Goal: Navigation & Orientation: Find specific page/section

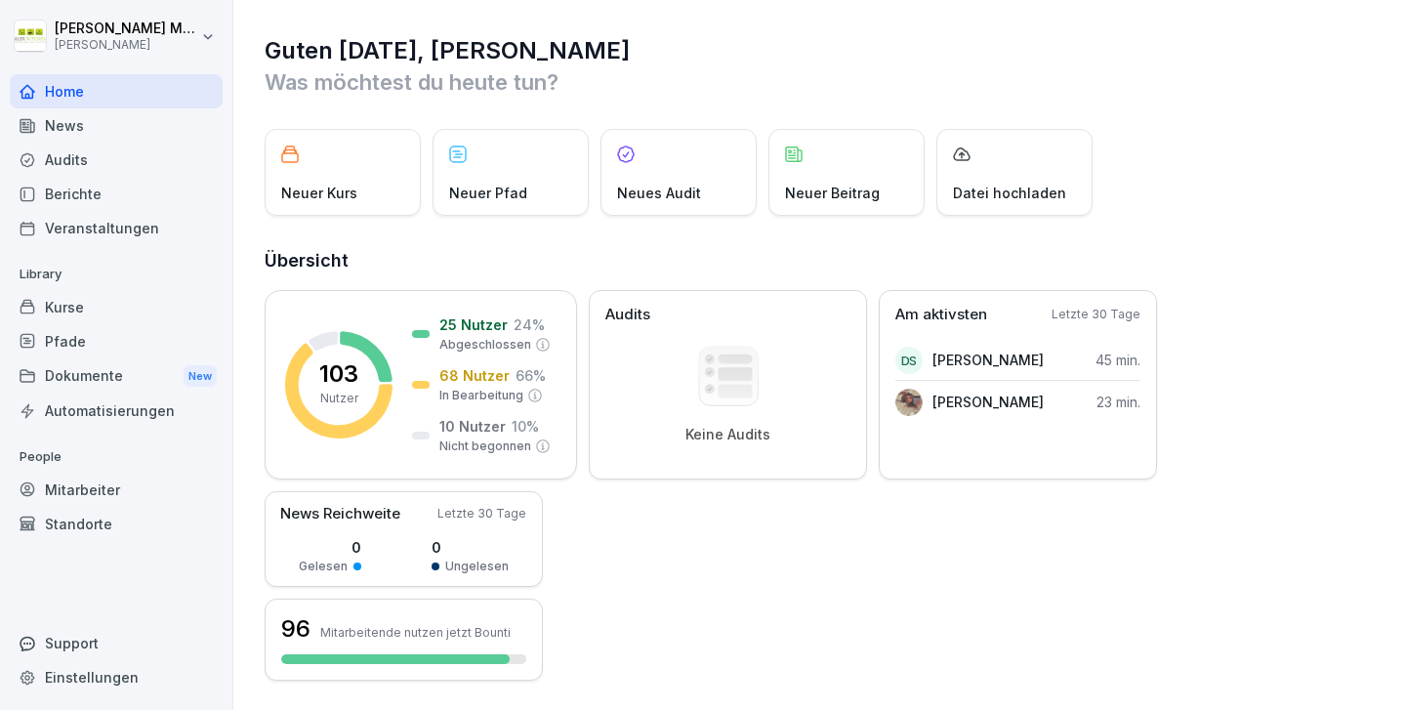
click at [154, 42] on html "[PERSON_NAME] [PERSON_NAME] Kitchen Home News Audits Berichte Veranstaltungen L…" at bounding box center [703, 355] width 1406 height 710
click at [122, 31] on html "[PERSON_NAME] [PERSON_NAME] Kitchen Home News Audits Berichte Veranstaltungen L…" at bounding box center [703, 355] width 1406 height 710
click at [61, 93] on div "Home" at bounding box center [116, 91] width 213 height 34
click at [128, 417] on div "Automatisierungen" at bounding box center [116, 410] width 213 height 34
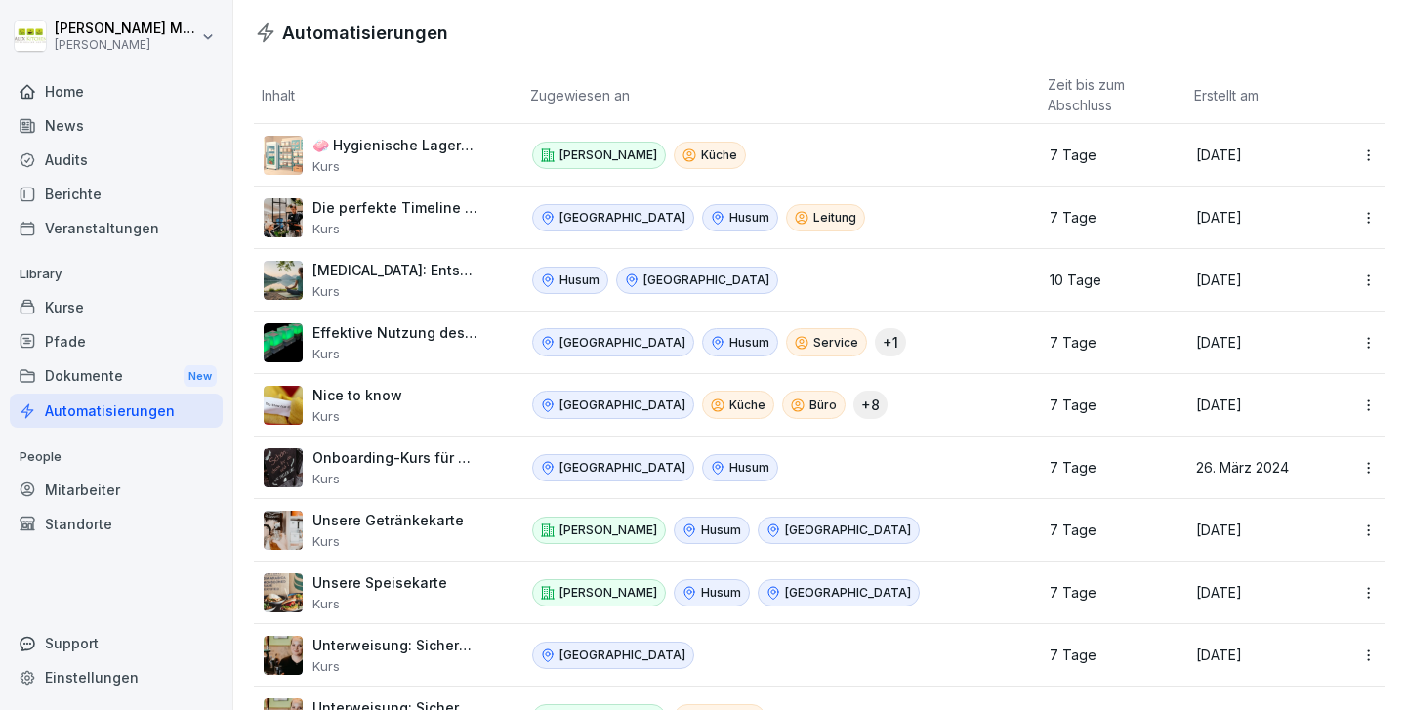
click at [61, 92] on div "Home" at bounding box center [116, 91] width 213 height 34
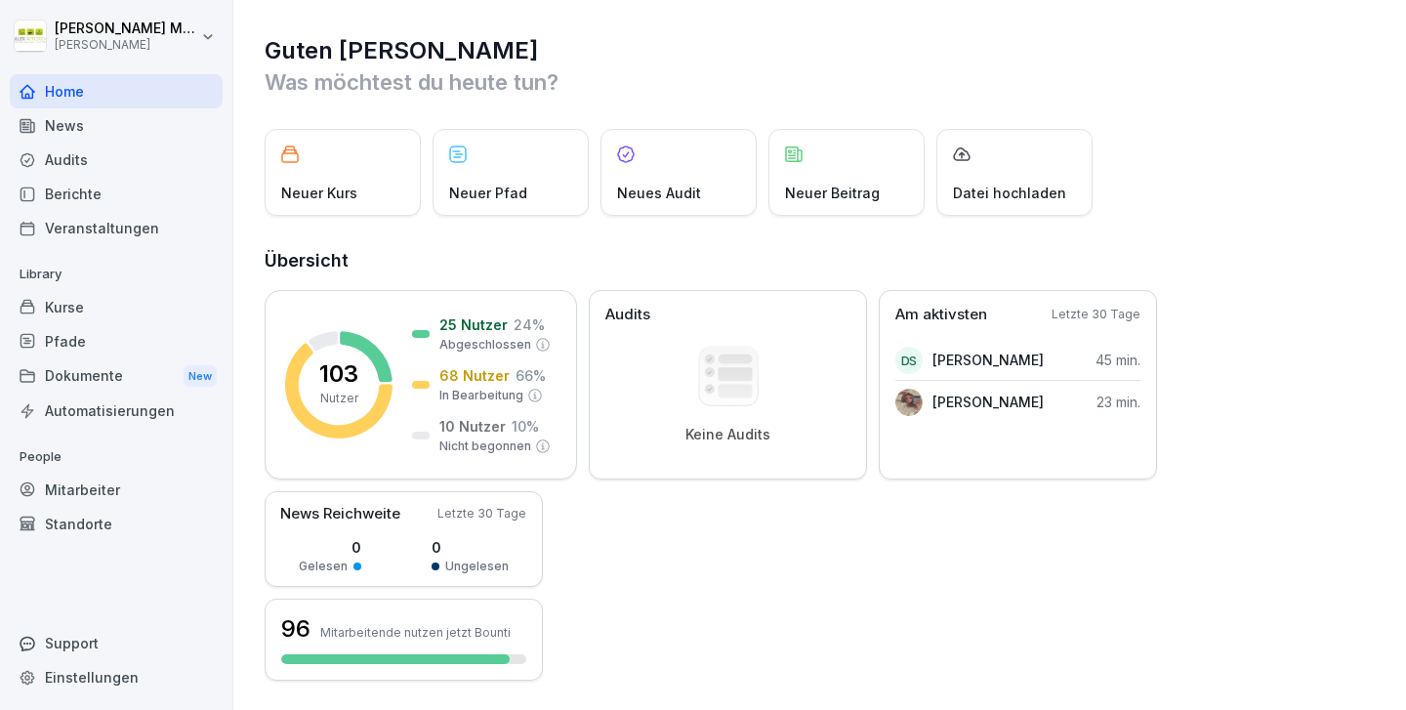
click at [87, 378] on div "Dokumente New" at bounding box center [116, 376] width 213 height 36
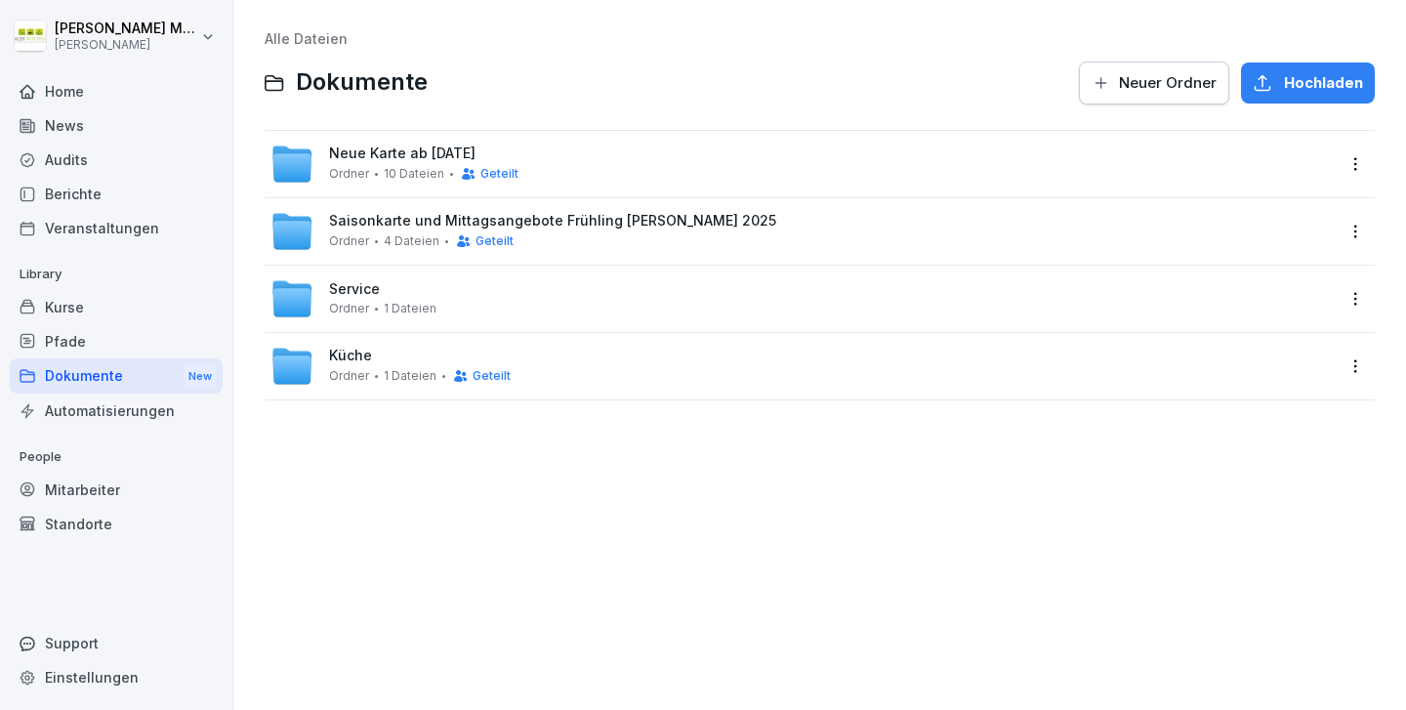
click at [74, 97] on div "Home" at bounding box center [116, 91] width 213 height 34
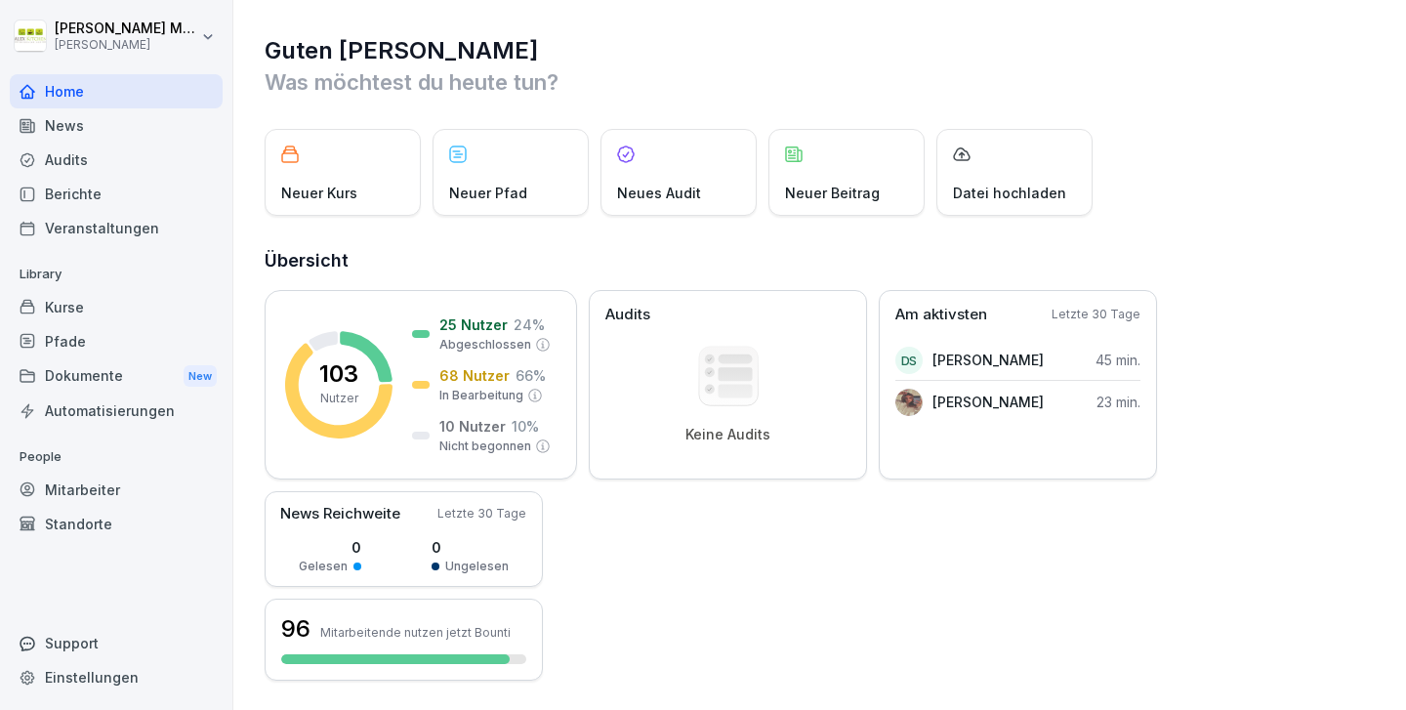
click at [75, 196] on div "Berichte" at bounding box center [116, 194] width 213 height 34
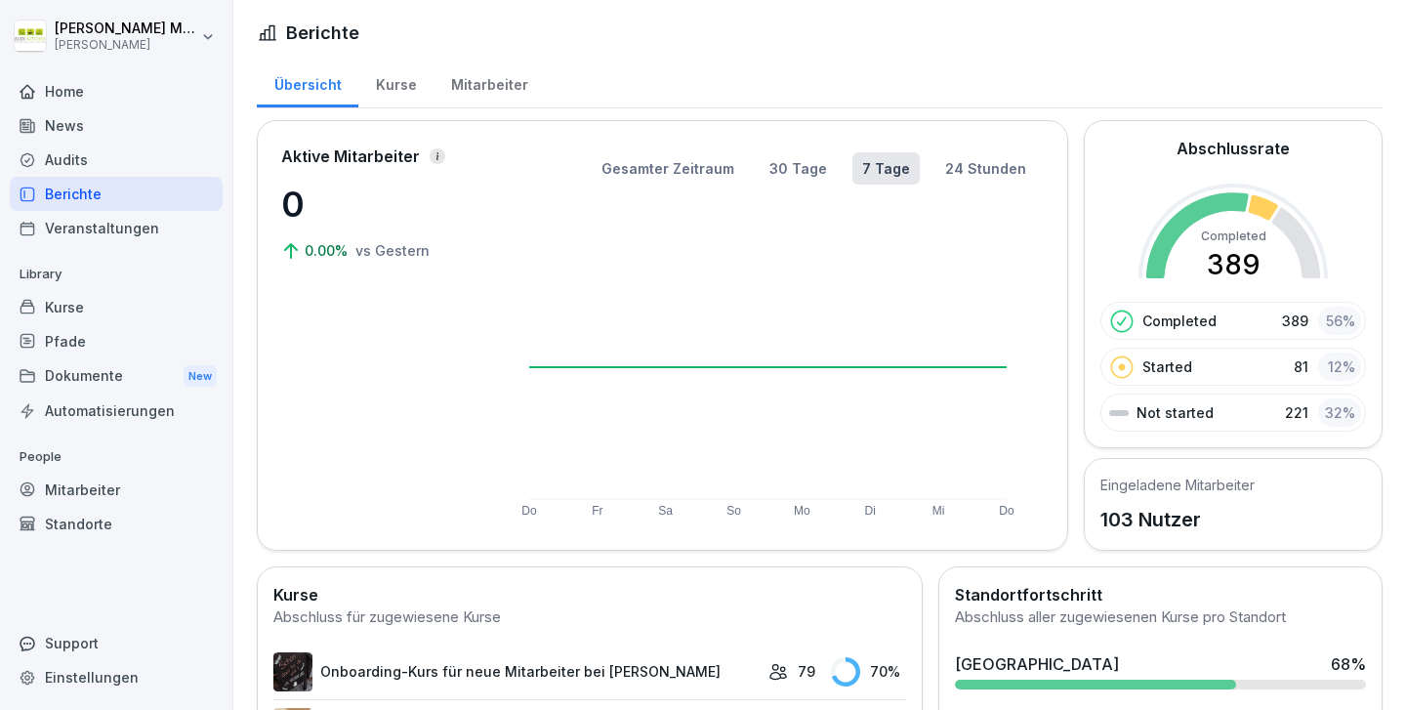
click at [74, 93] on div "Home" at bounding box center [116, 91] width 213 height 34
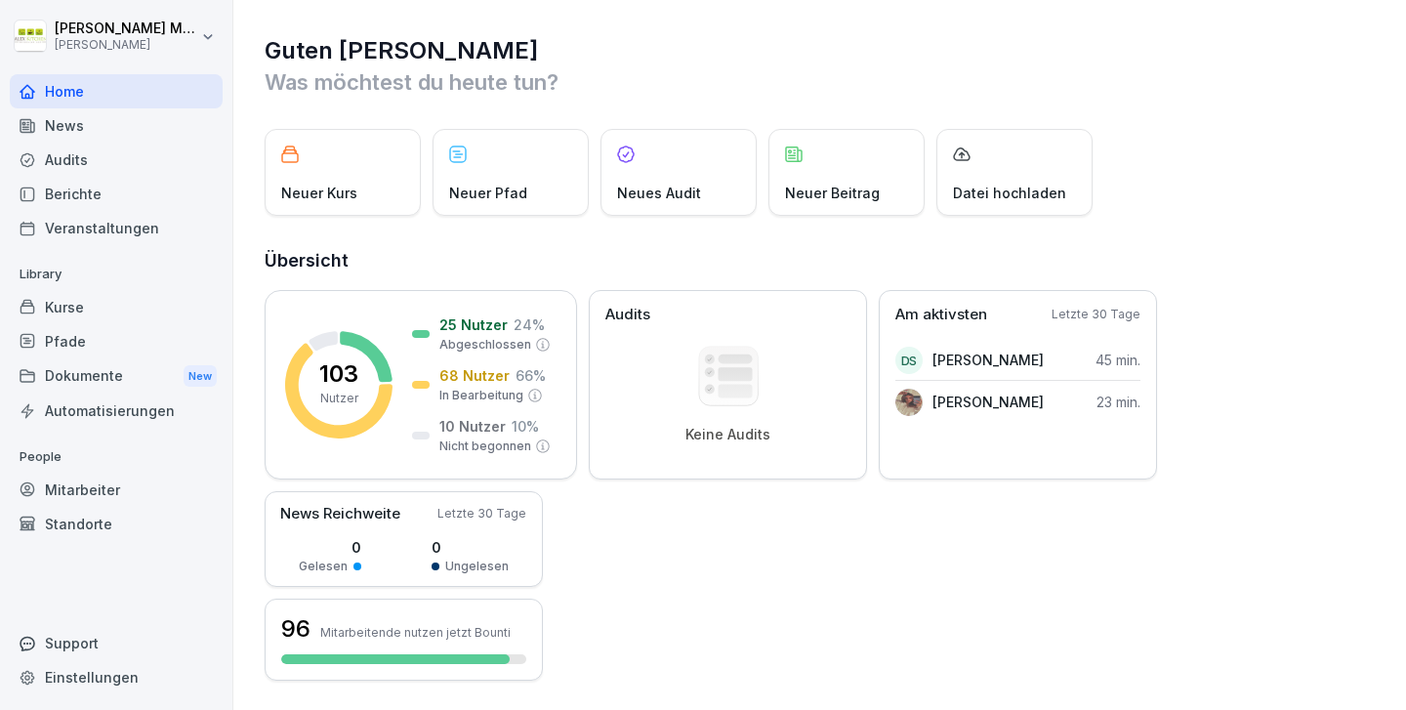
click at [83, 198] on div "Berichte" at bounding box center [116, 194] width 213 height 34
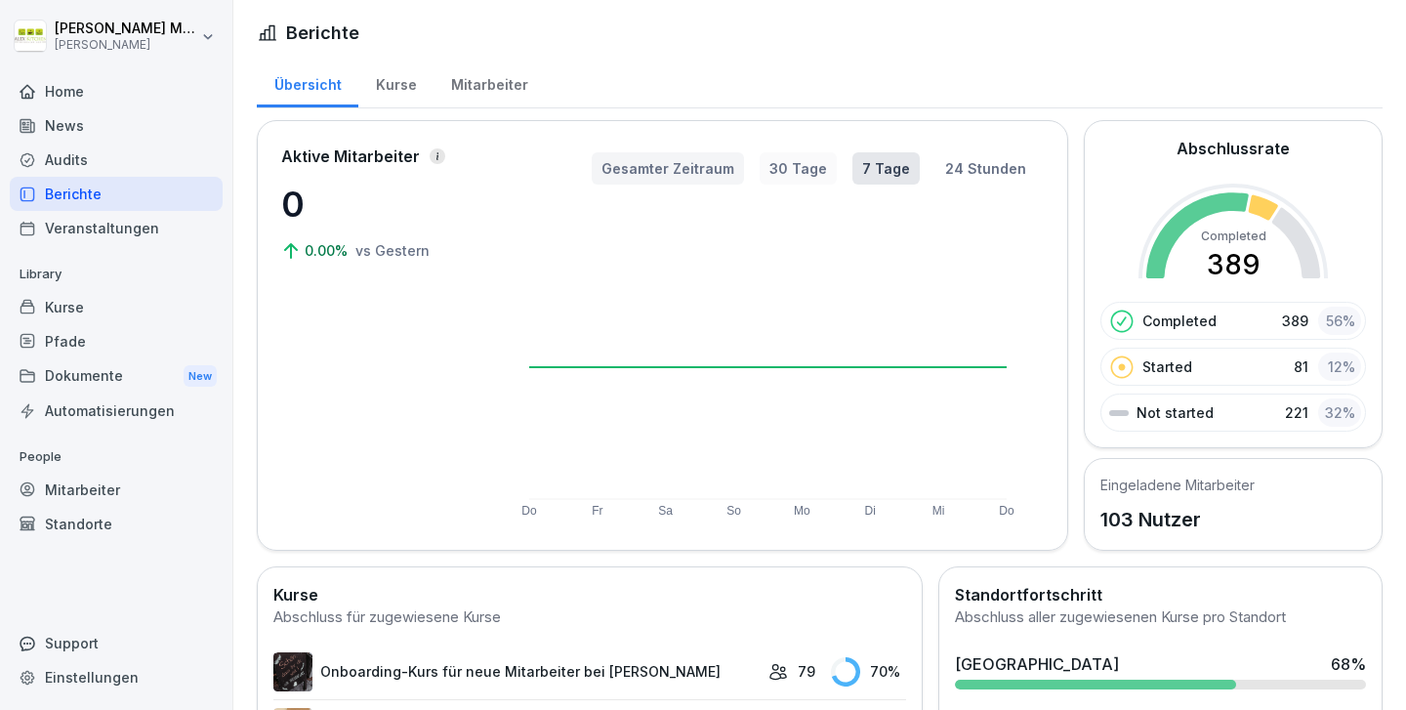
click at [802, 163] on button "30 Tage" at bounding box center [797, 168] width 77 height 32
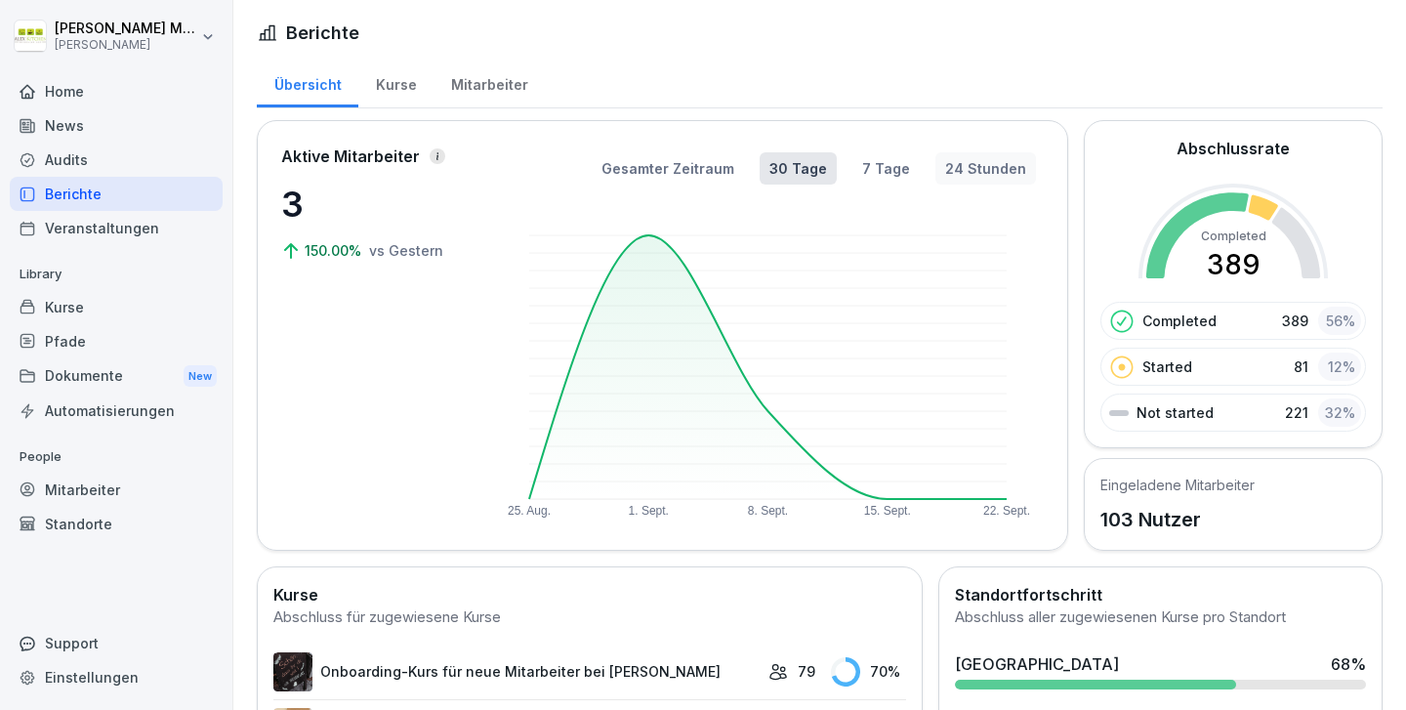
click at [995, 164] on button "24 Stunden" at bounding box center [985, 168] width 101 height 32
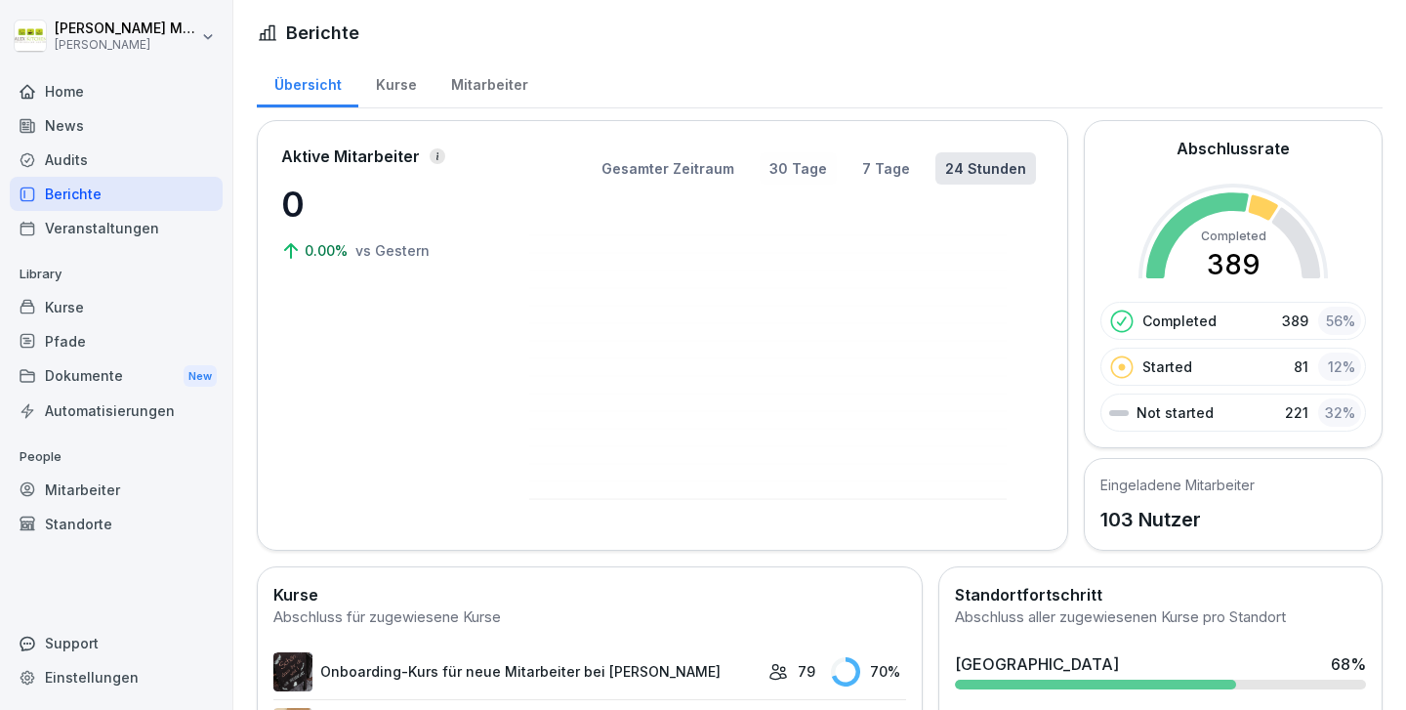
click at [830, 164] on button "30 Tage" at bounding box center [797, 168] width 77 height 32
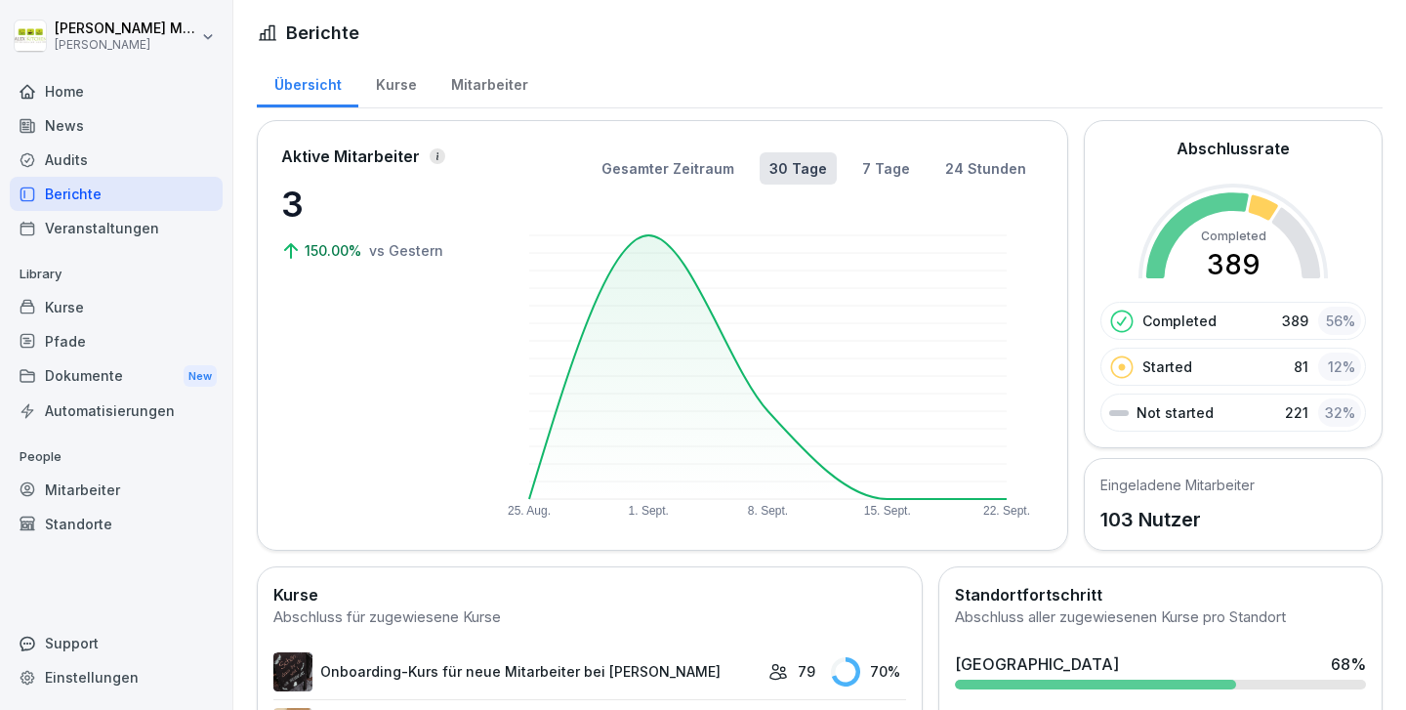
click at [48, 92] on div "Home" at bounding box center [116, 91] width 213 height 34
